Goal: Information Seeking & Learning: Learn about a topic

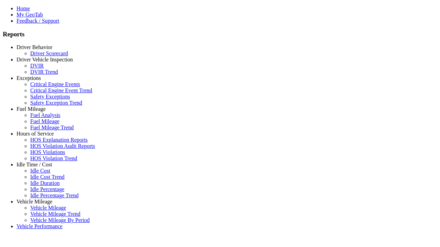
click at [39, 112] on link "Fuel Mileage" at bounding box center [30, 109] width 29 height 6
click at [45, 124] on link "Fuel Mileage" at bounding box center [44, 121] width 29 height 6
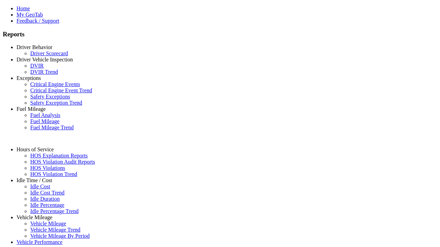
select select "**********"
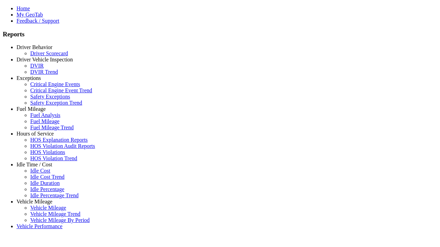
type input "**********"
